Goal: Find specific page/section: Find specific page/section

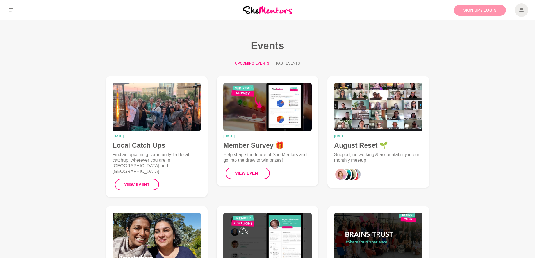
click at [488, 7] on link "Sign Up / Login" at bounding box center [480, 10] width 52 height 11
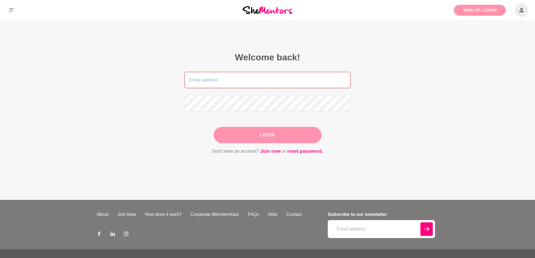
type input "[EMAIL_ADDRESS][DOMAIN_NAME]"
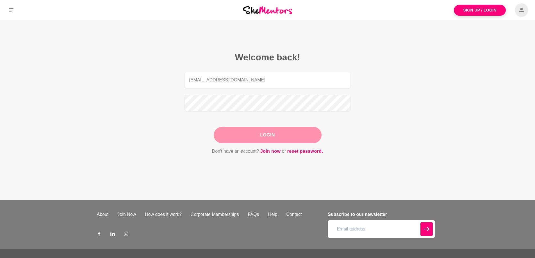
click at [285, 130] on button "Login" at bounding box center [268, 135] width 108 height 16
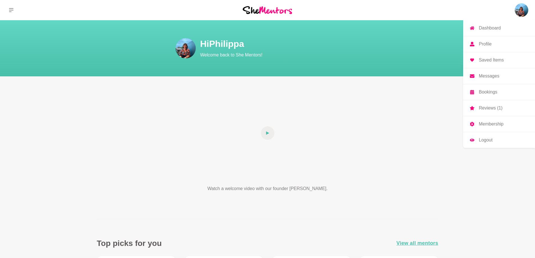
click at [484, 44] on p "Profile" at bounding box center [485, 44] width 13 height 4
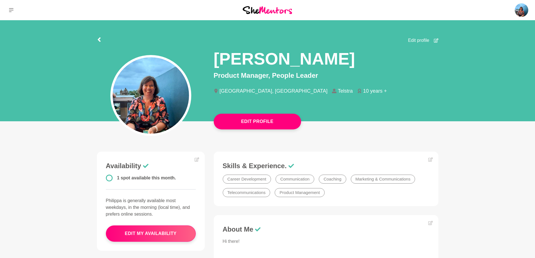
click at [264, 9] on img at bounding box center [267, 10] width 49 height 8
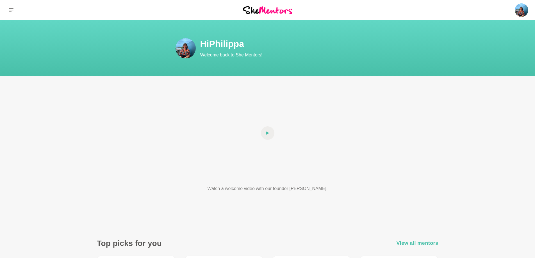
click at [422, 243] on span "View all mentors" at bounding box center [418, 243] width 42 height 8
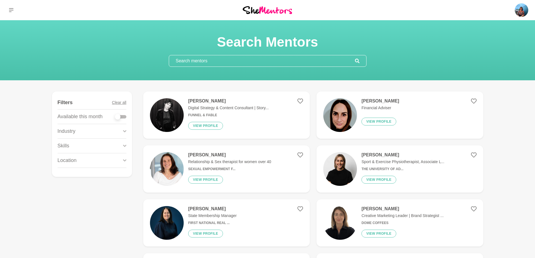
click at [195, 61] on input "text" at bounding box center [262, 60] width 186 height 11
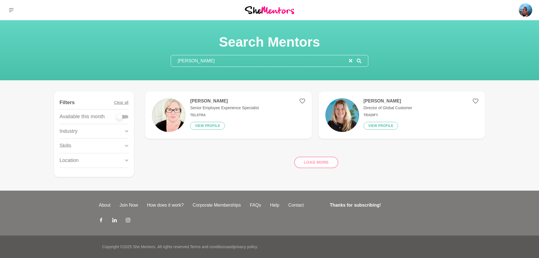
type input "[PERSON_NAME]"
click at [219, 109] on p "Senior Employee Experience Specialist" at bounding box center [224, 108] width 69 height 6
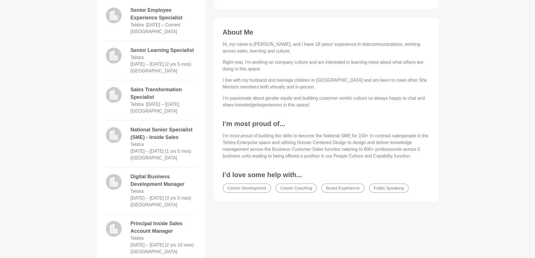
scroll to position [253, 0]
